Goal: Check status: Check status

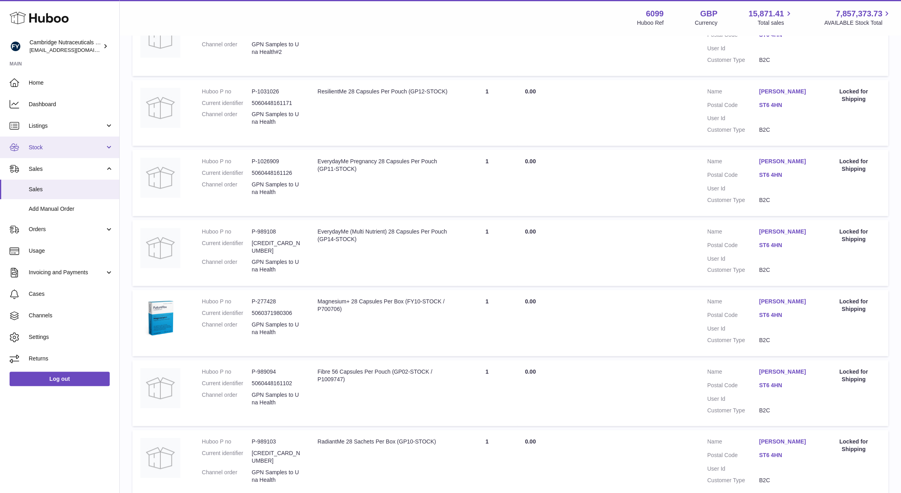
click at [45, 146] on span "Stock" at bounding box center [67, 148] width 76 height 8
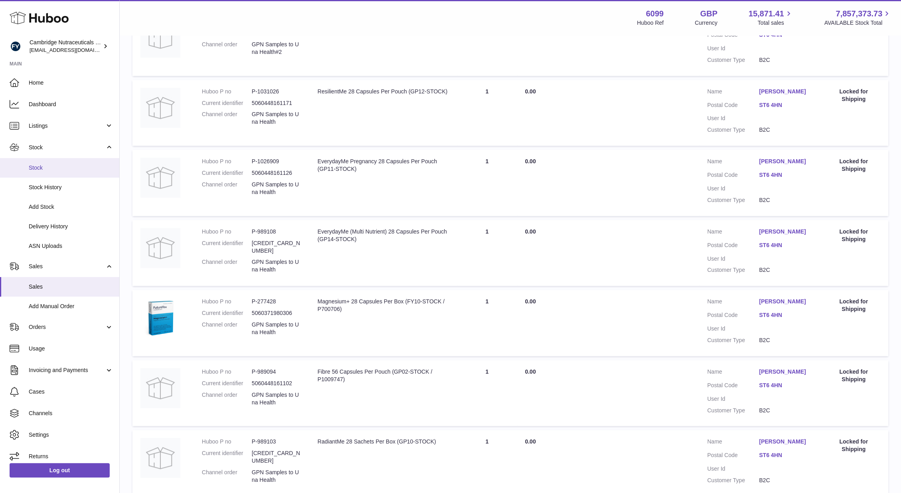
click at [36, 165] on span "Stock" at bounding box center [71, 168] width 85 height 8
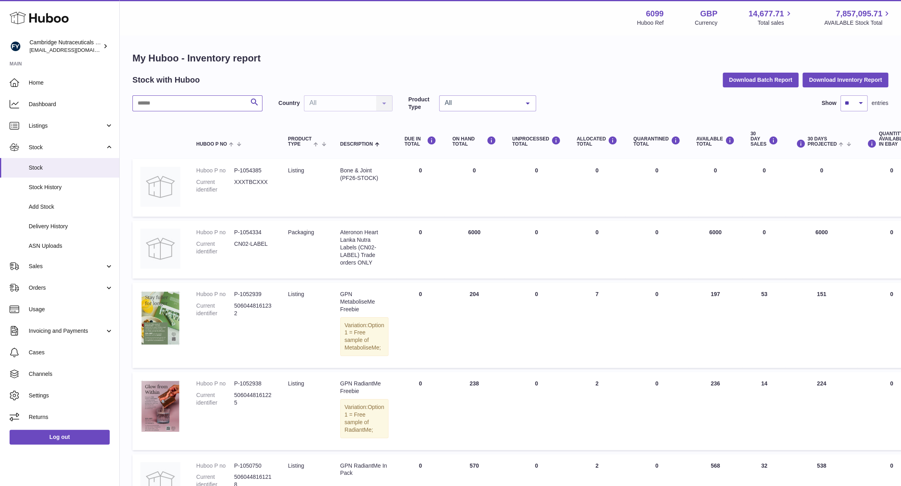
click at [172, 102] on input "text" at bounding box center [197, 103] width 130 height 16
type input "*****"
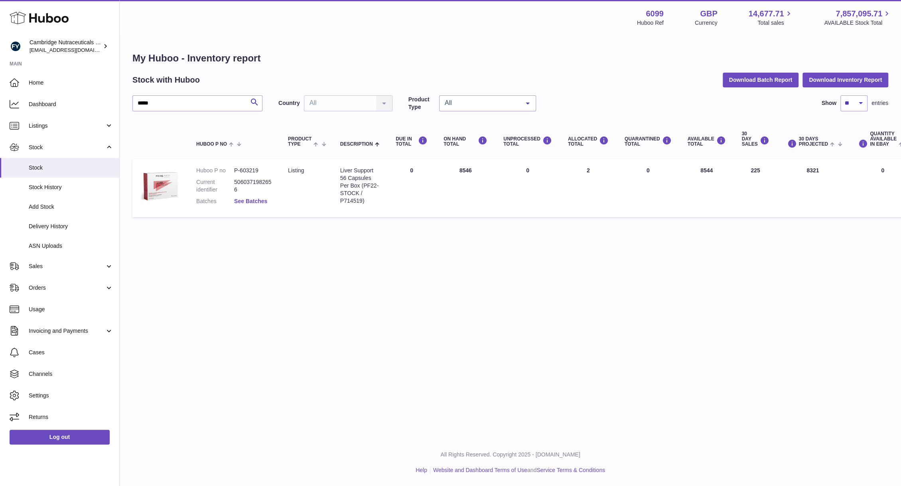
click at [246, 200] on link "See Batches" at bounding box center [250, 201] width 33 height 6
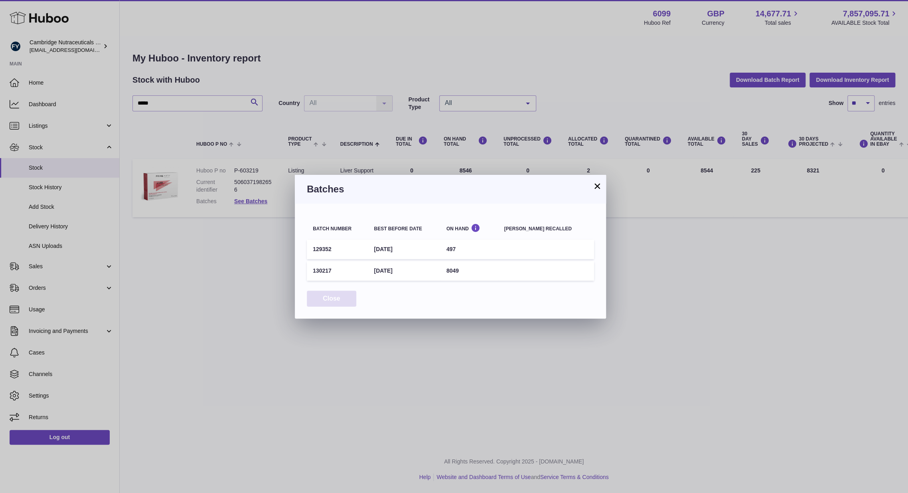
click at [333, 293] on button "Close" at bounding box center [331, 299] width 49 height 16
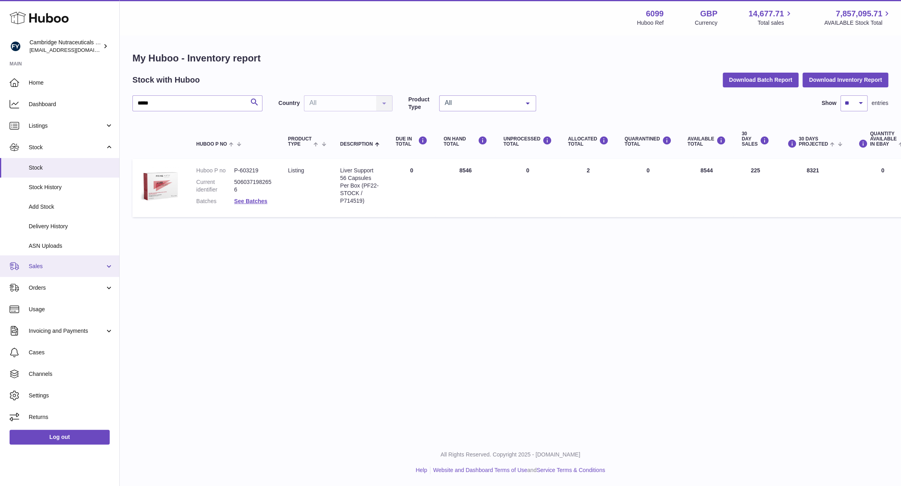
click at [38, 270] on span "Sales" at bounding box center [67, 267] width 76 height 8
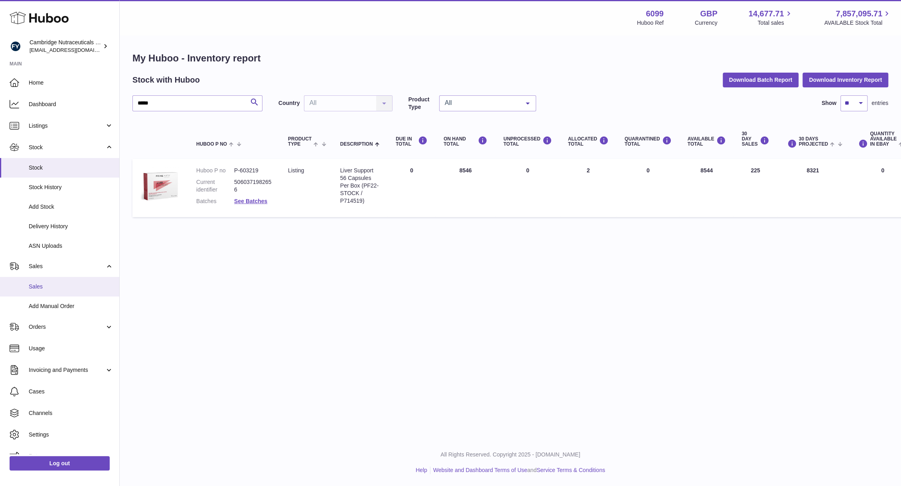
click at [45, 287] on span "Sales" at bounding box center [71, 287] width 85 height 8
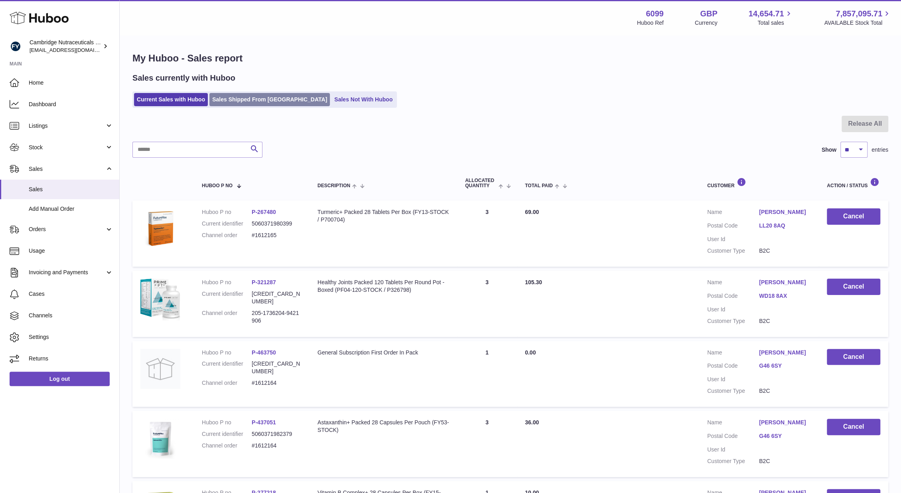
click at [241, 101] on link "Sales Shipped From [GEOGRAPHIC_DATA]" at bounding box center [270, 99] width 121 height 13
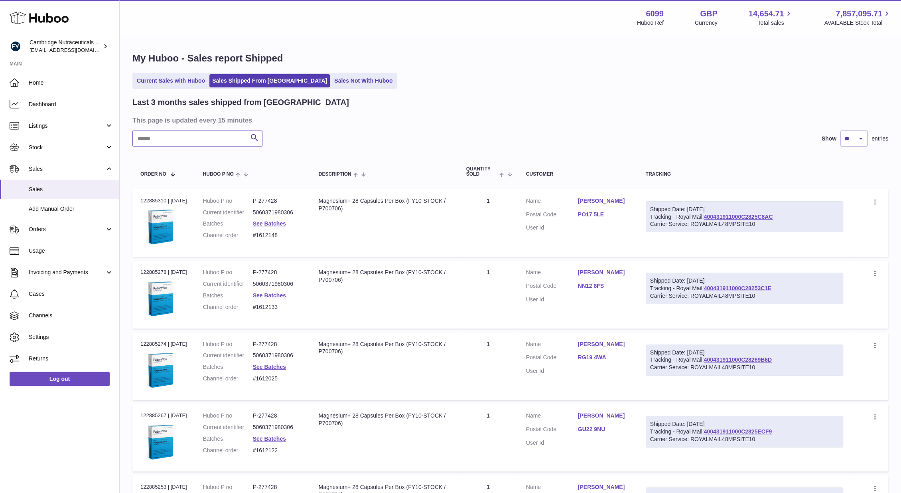
click at [192, 132] on input "text" at bounding box center [197, 138] width 130 height 16
type input "*****"
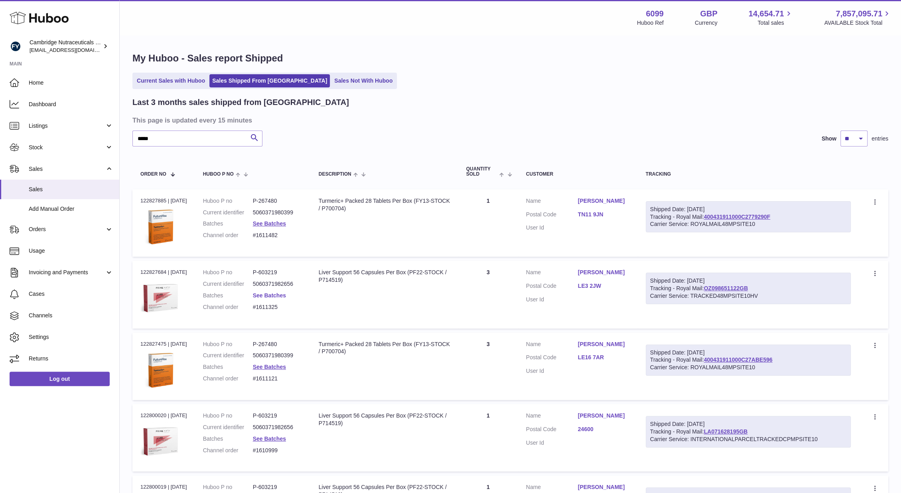
click at [278, 296] on link "See Batches" at bounding box center [269, 295] width 33 height 6
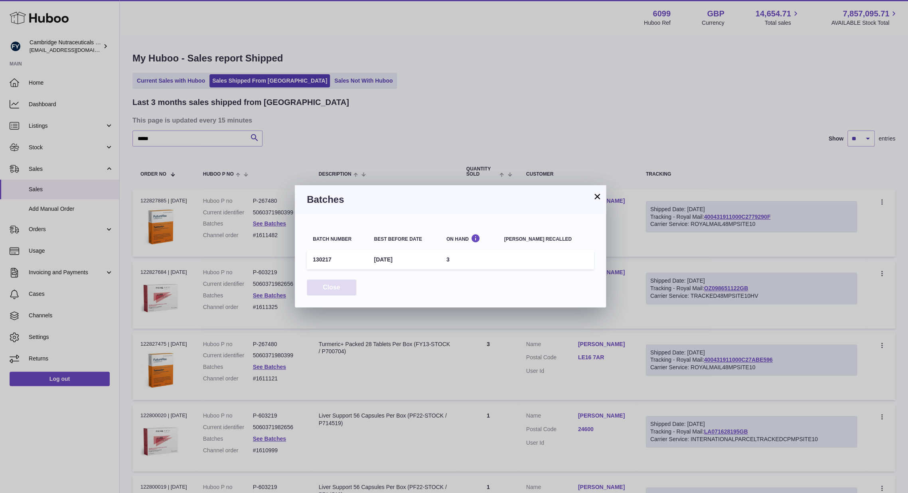
click at [319, 286] on button "Close" at bounding box center [331, 287] width 49 height 16
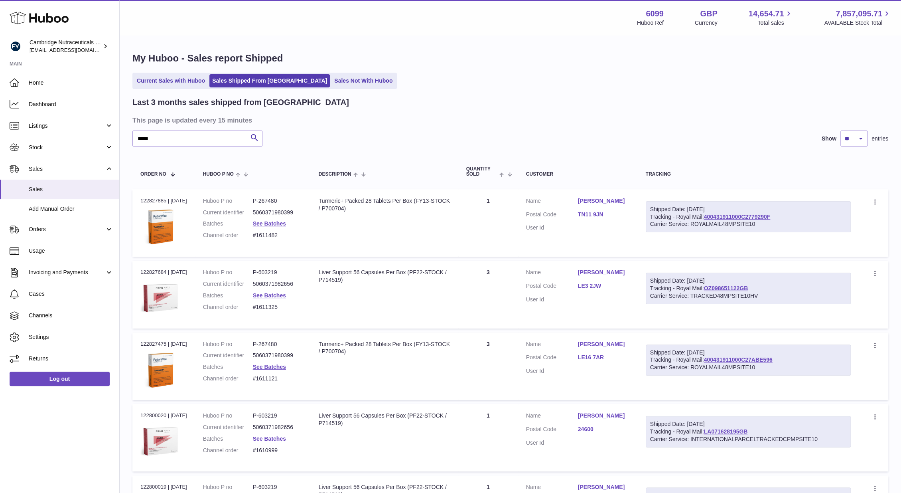
click at [260, 435] on link "See Batches" at bounding box center [269, 438] width 33 height 6
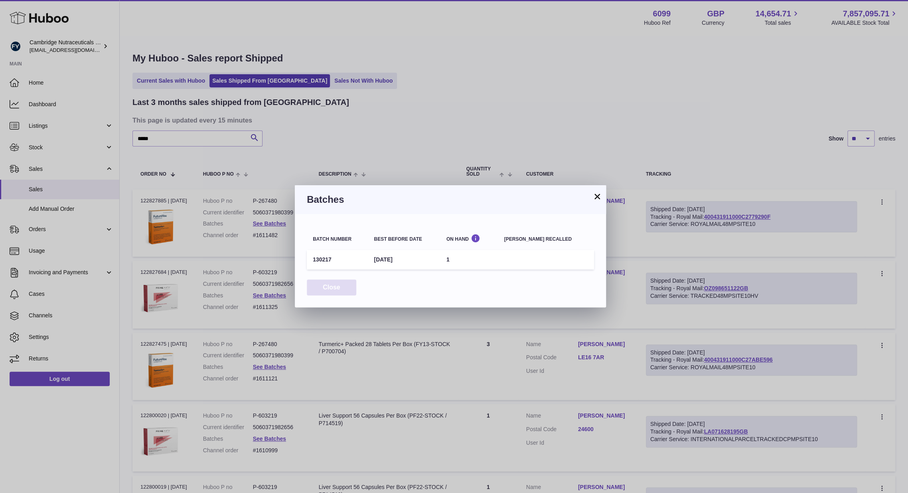
click at [331, 283] on button "Close" at bounding box center [331, 287] width 49 height 16
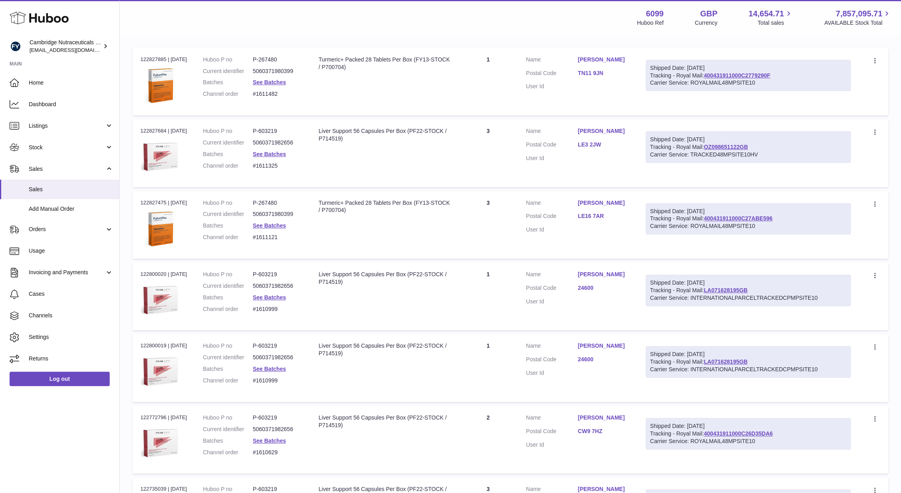
scroll to position [144, 0]
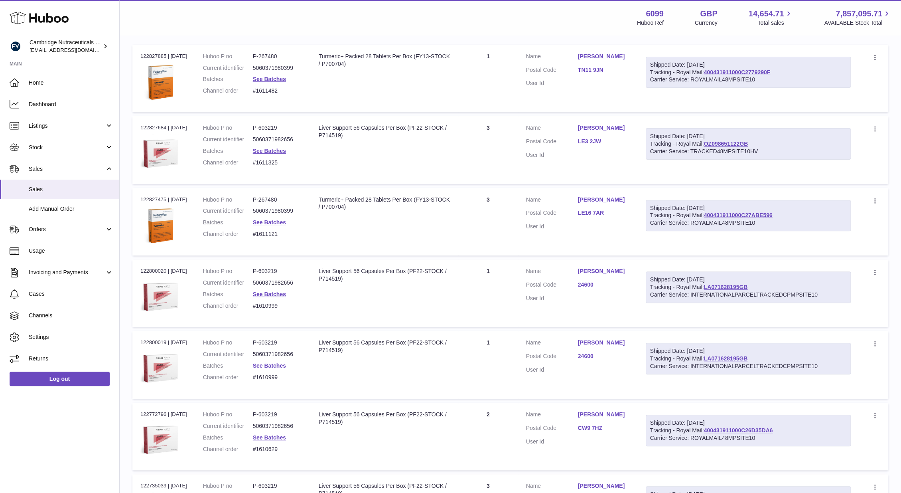
click at [269, 363] on link "See Batches" at bounding box center [269, 365] width 33 height 6
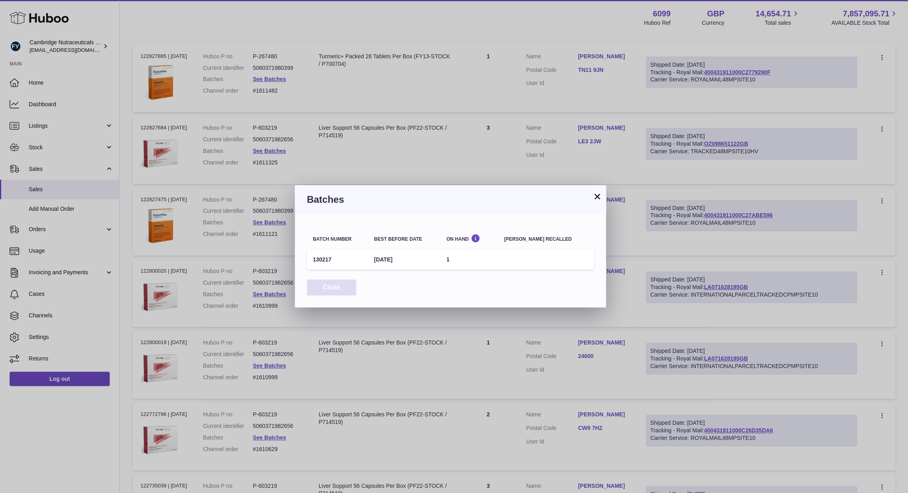
click at [332, 284] on button "Close" at bounding box center [331, 287] width 49 height 16
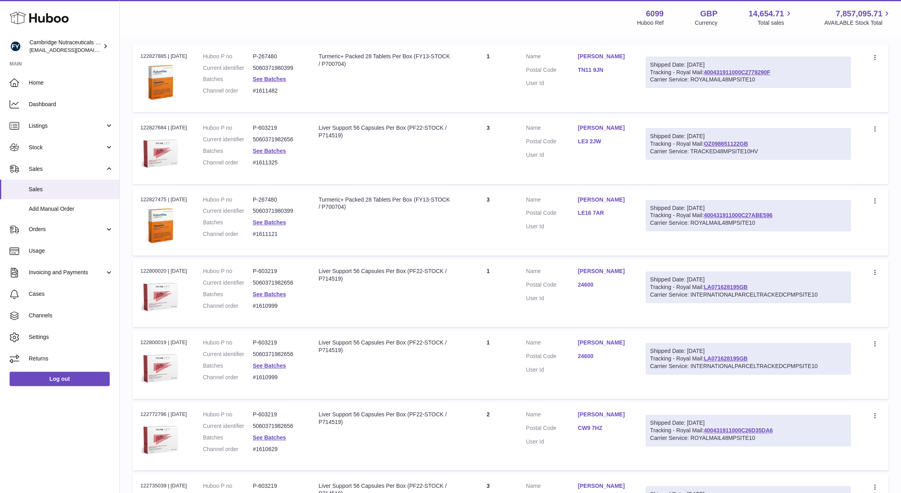
scroll to position [295, 0]
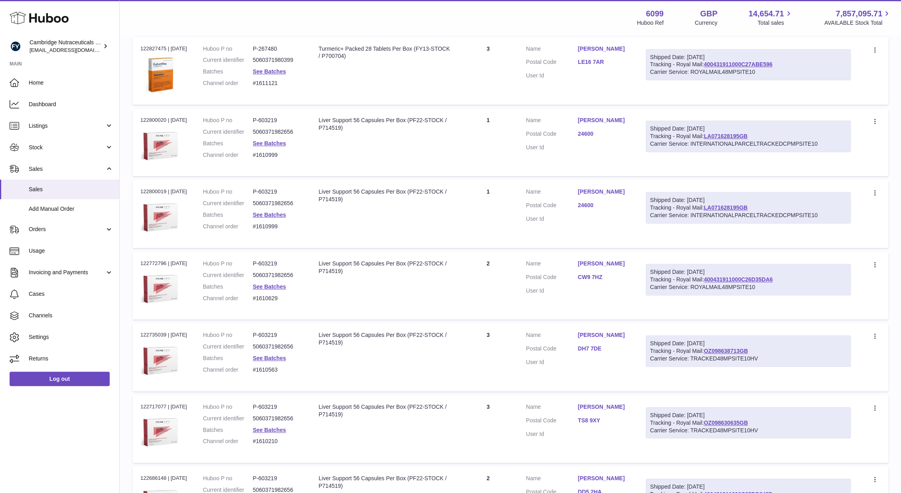
drag, startPoint x: 332, startPoint y: 284, endPoint x: 273, endPoint y: 352, distance: 90.2
click at [273, 352] on tbody "Order no 122827885 | 14th Aug Huboo P no P-267480 Current identifier 5060371980…" at bounding box center [510, 250] width 756 height 712
click at [273, 352] on dl "Huboo P no P-603219 Current identifier 5060371982656 Batches See Batches Channe…" at bounding box center [253, 354] width 100 height 46
drag, startPoint x: 351, startPoint y: 359, endPoint x: 279, endPoint y: 360, distance: 71.8
click at [279, 360] on tr "Order no 122735039 | 12th Aug Huboo P no P-603219 Current identifier 5060371982…" at bounding box center [510, 356] width 756 height 67
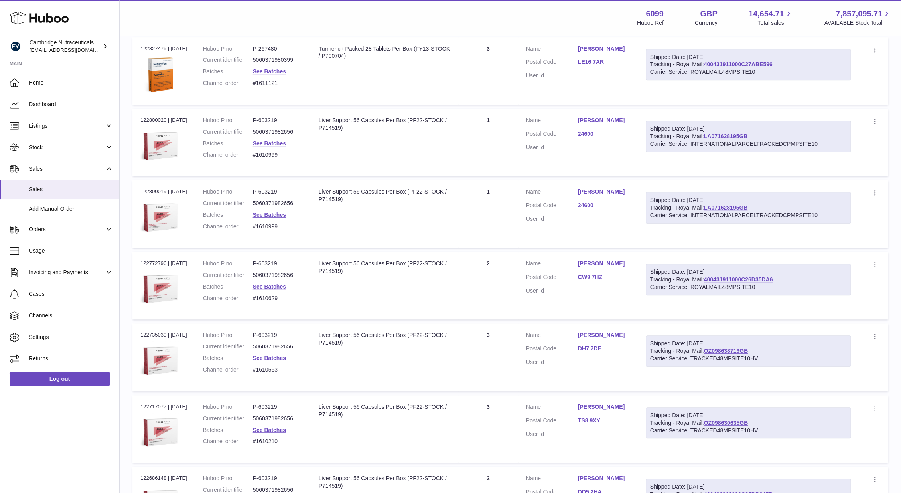
click at [279, 358] on link "See Batches" at bounding box center [269, 358] width 33 height 6
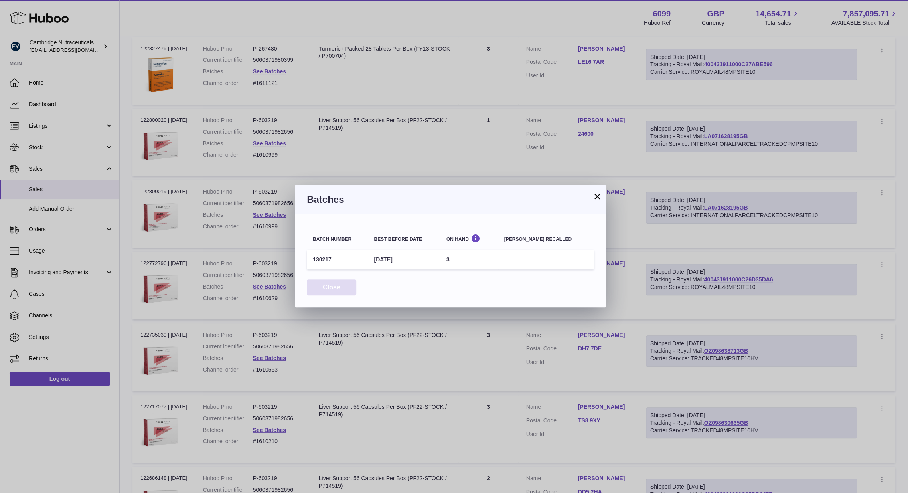
click at [340, 293] on button "Close" at bounding box center [331, 287] width 49 height 16
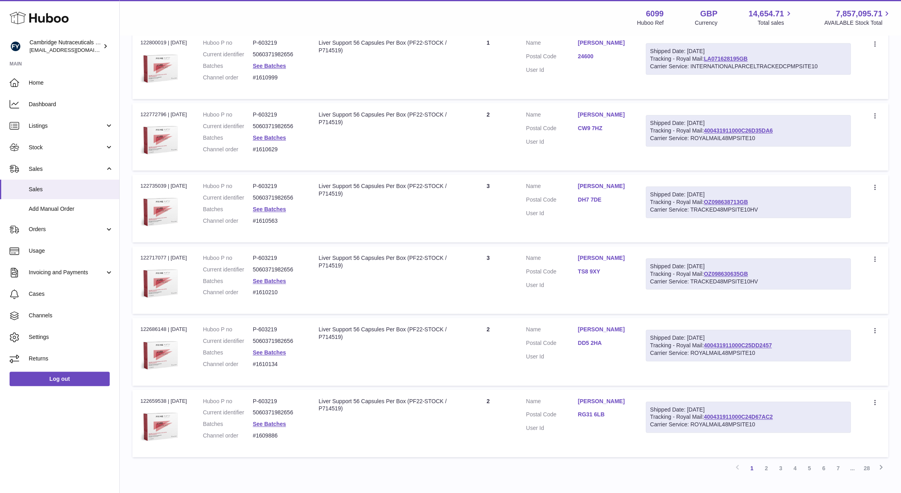
scroll to position [445, 0]
click at [330, 293] on td "Description Liver Support 56 Capsules Per Box (PF22-STOCK / P714519)" at bounding box center [385, 278] width 148 height 67
click at [283, 278] on link "See Batches" at bounding box center [269, 280] width 33 height 6
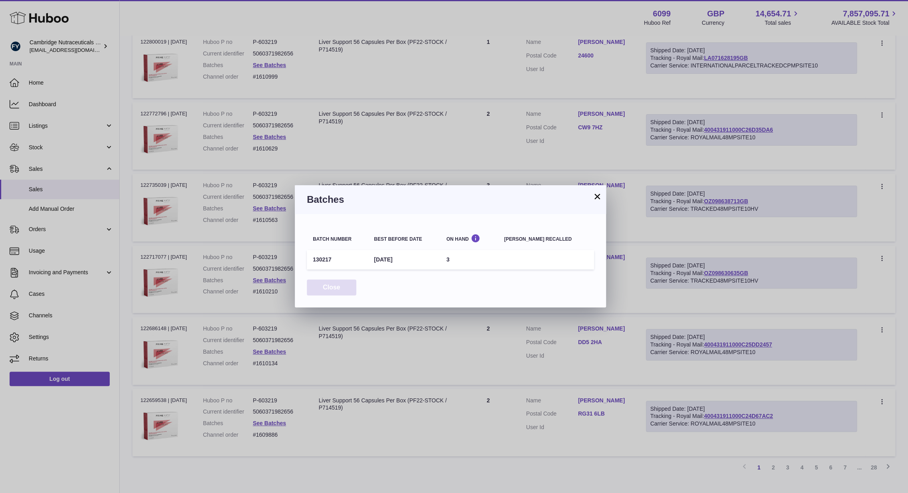
click at [338, 293] on button "Close" at bounding box center [331, 287] width 49 height 16
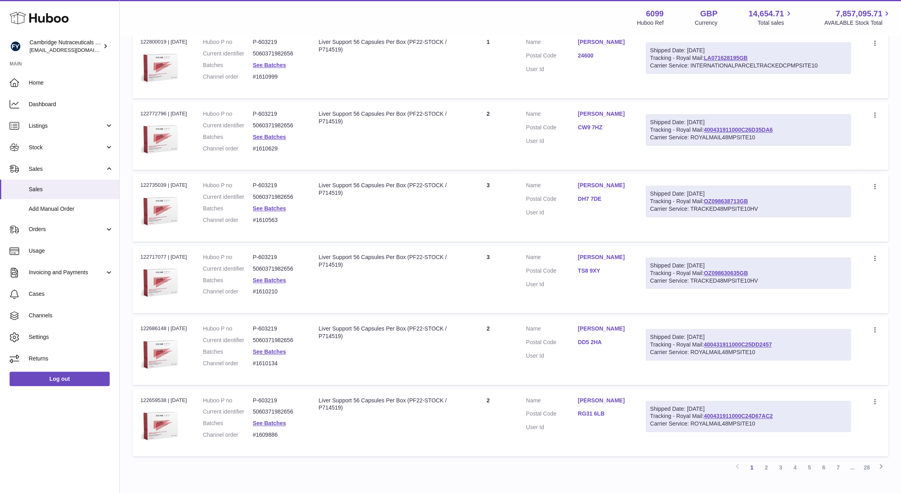
scroll to position [494, 0]
